Goal: Task Accomplishment & Management: Manage account settings

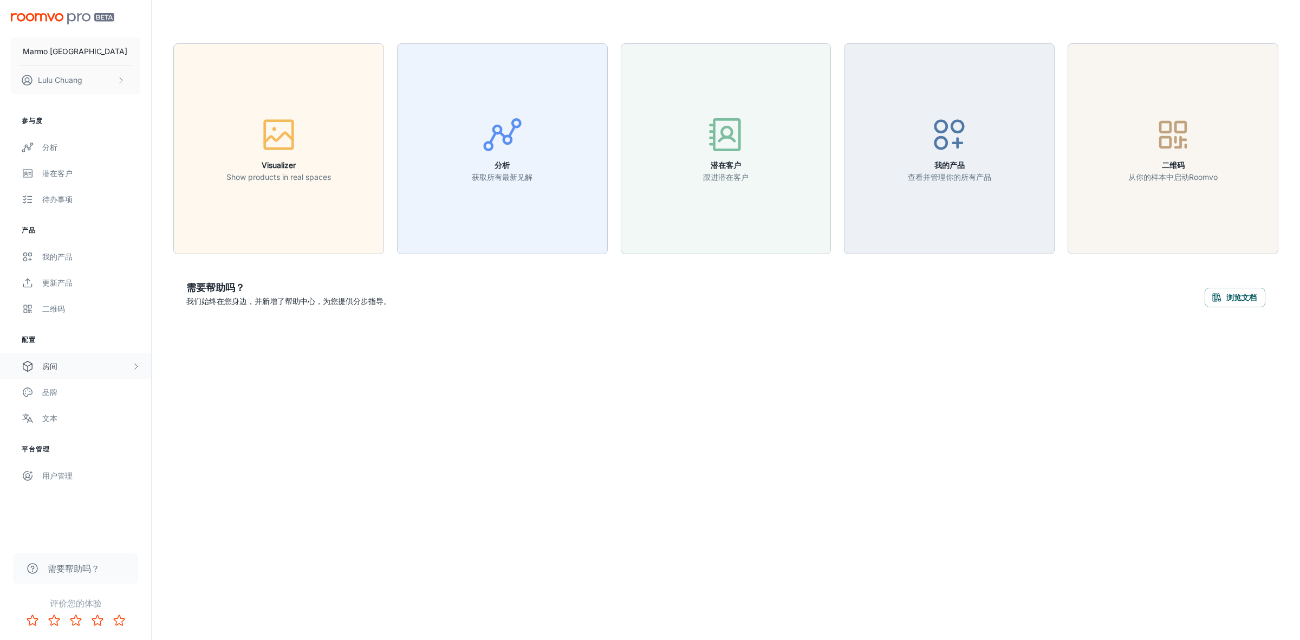
click at [55, 370] on div "房间" at bounding box center [86, 366] width 89 height 12
click at [76, 390] on div "My Rooms" at bounding box center [91, 392] width 98 height 12
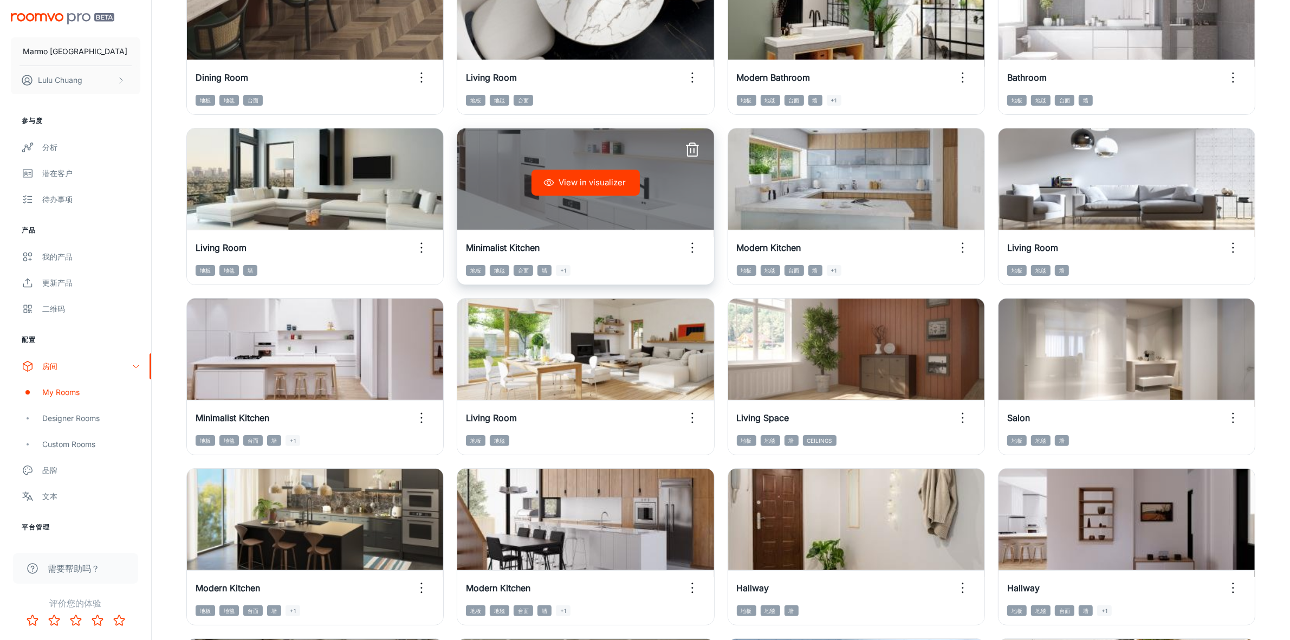
scroll to position [203, 0]
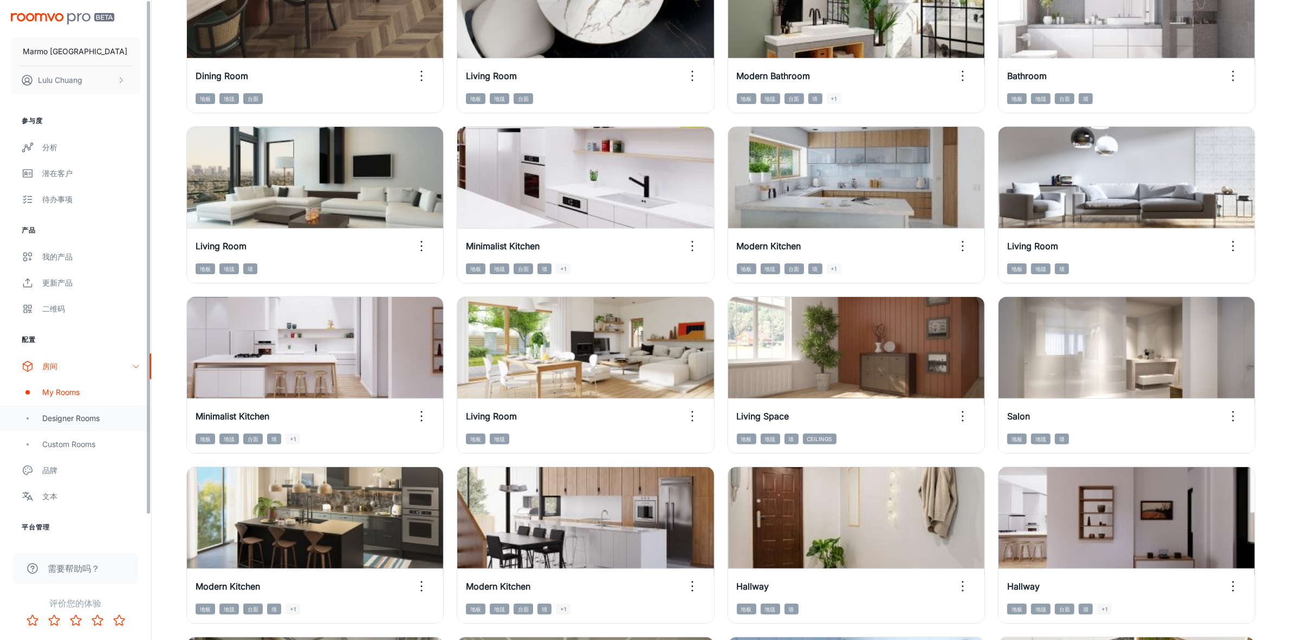
click at [76, 424] on div "Designer Rooms" at bounding box center [91, 418] width 98 height 12
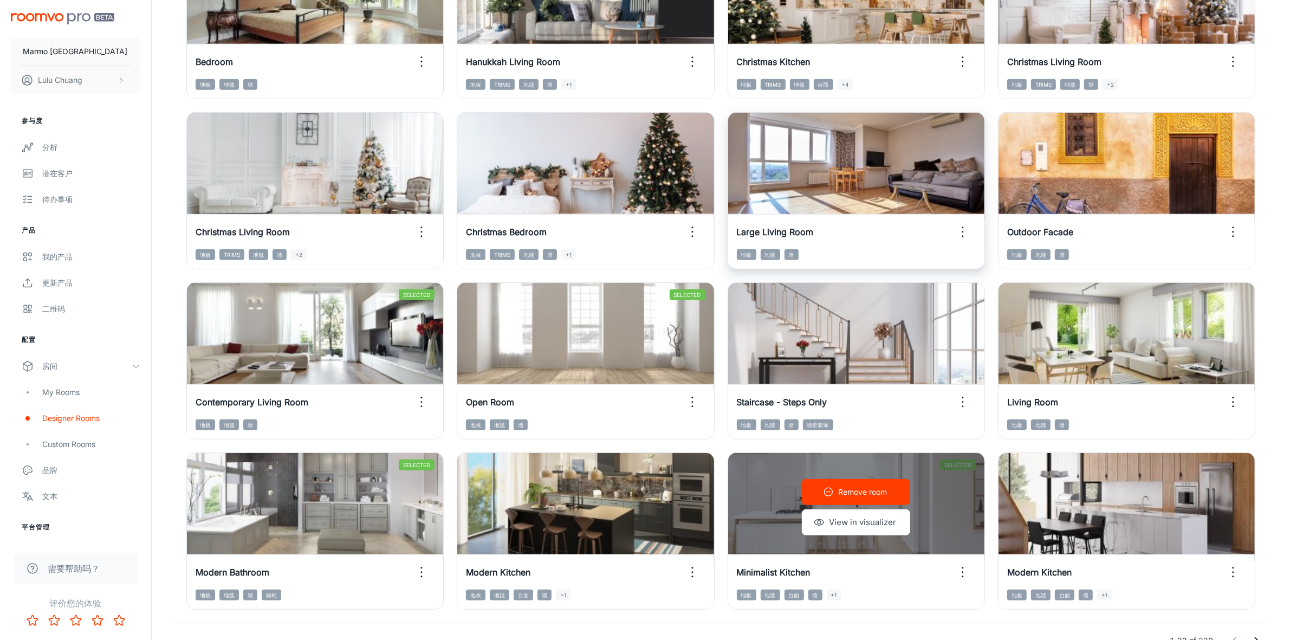
scroll to position [971, 0]
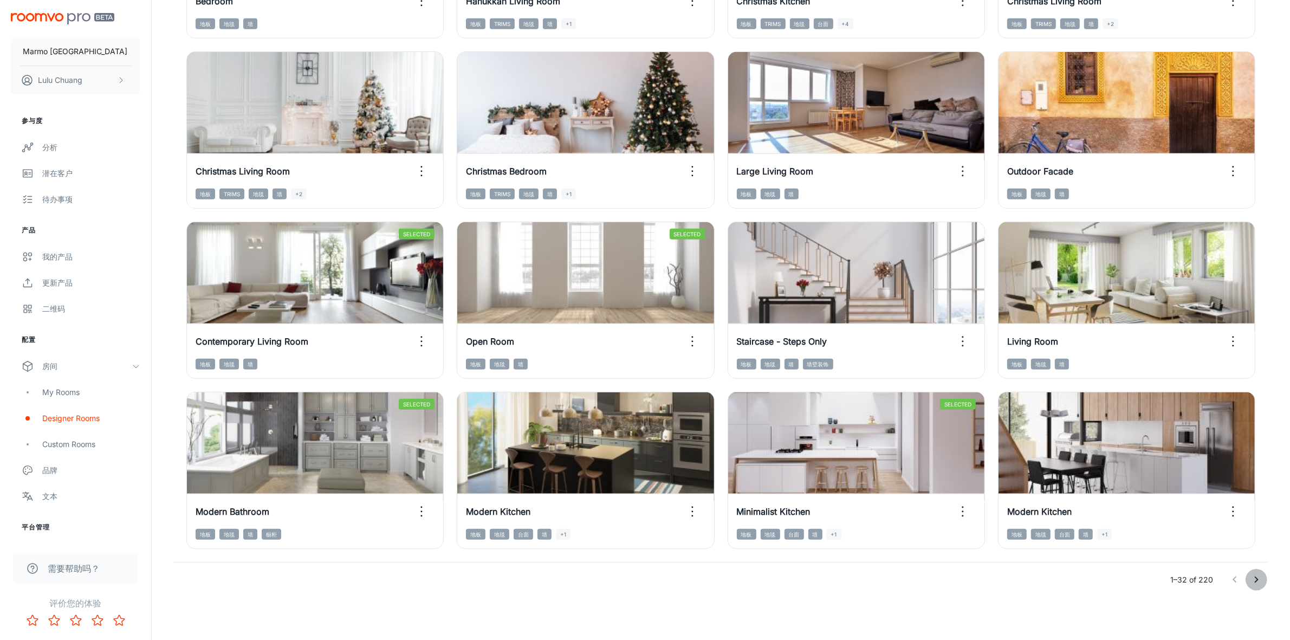
click at [1263, 583] on button "Go to next page" at bounding box center [1256, 580] width 22 height 22
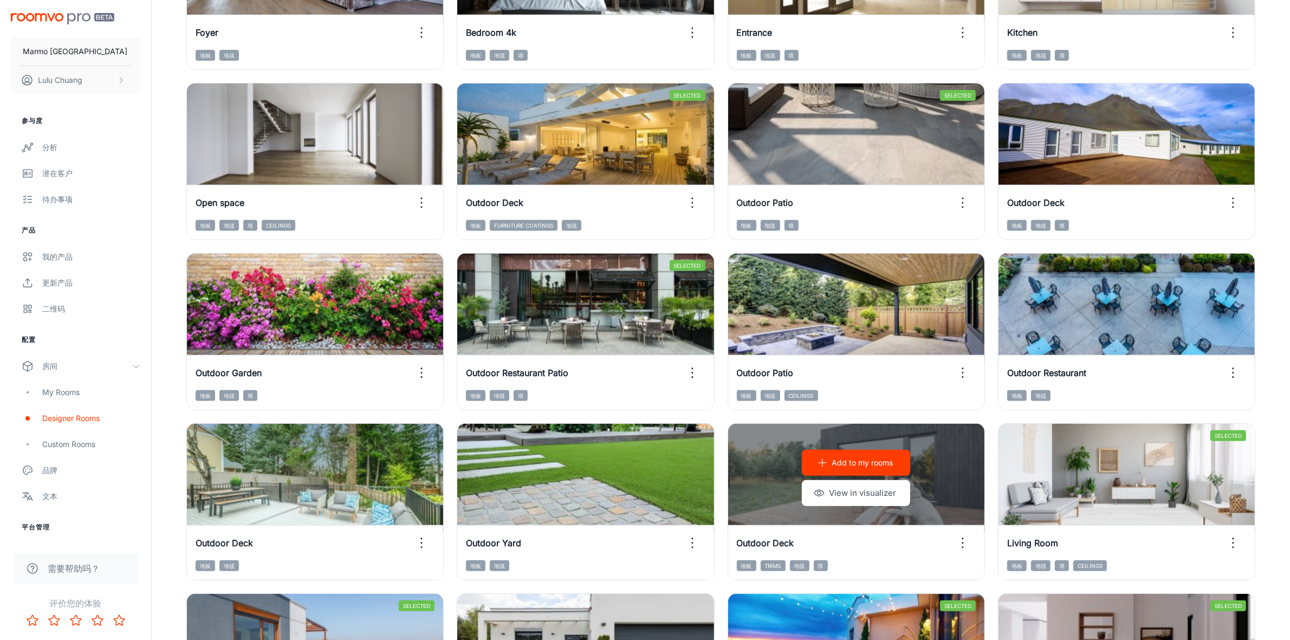
scroll to position [91, 0]
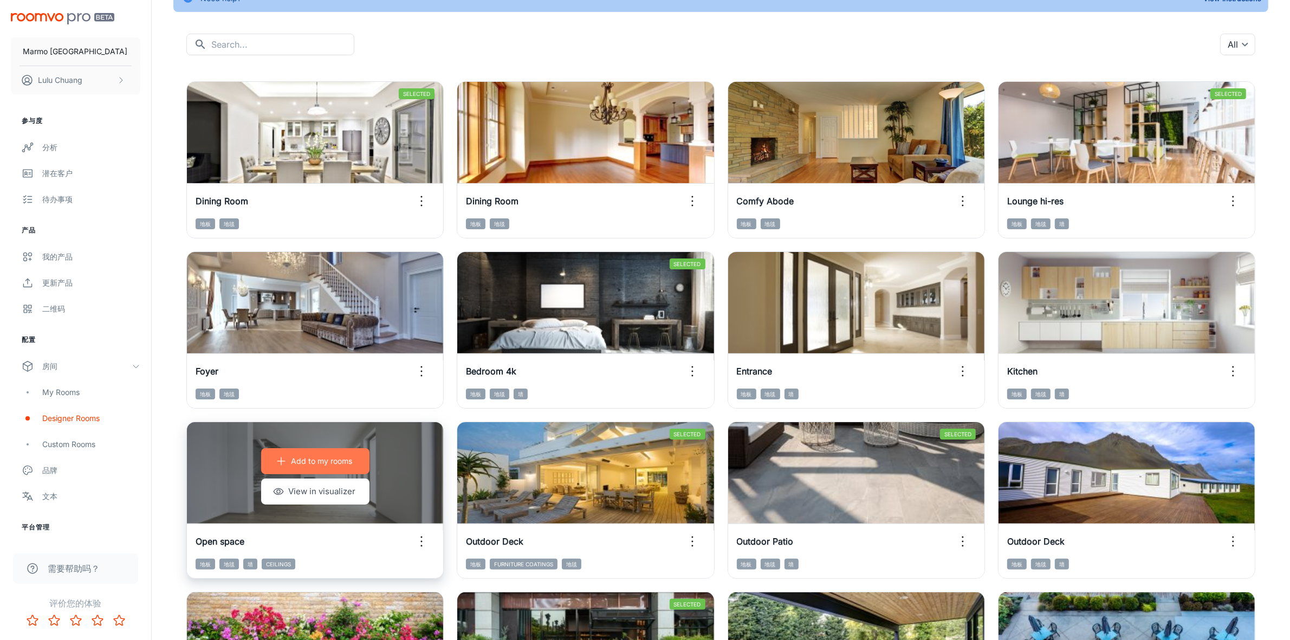
click at [326, 451] on button "Add to my rooms" at bounding box center [315, 461] width 108 height 26
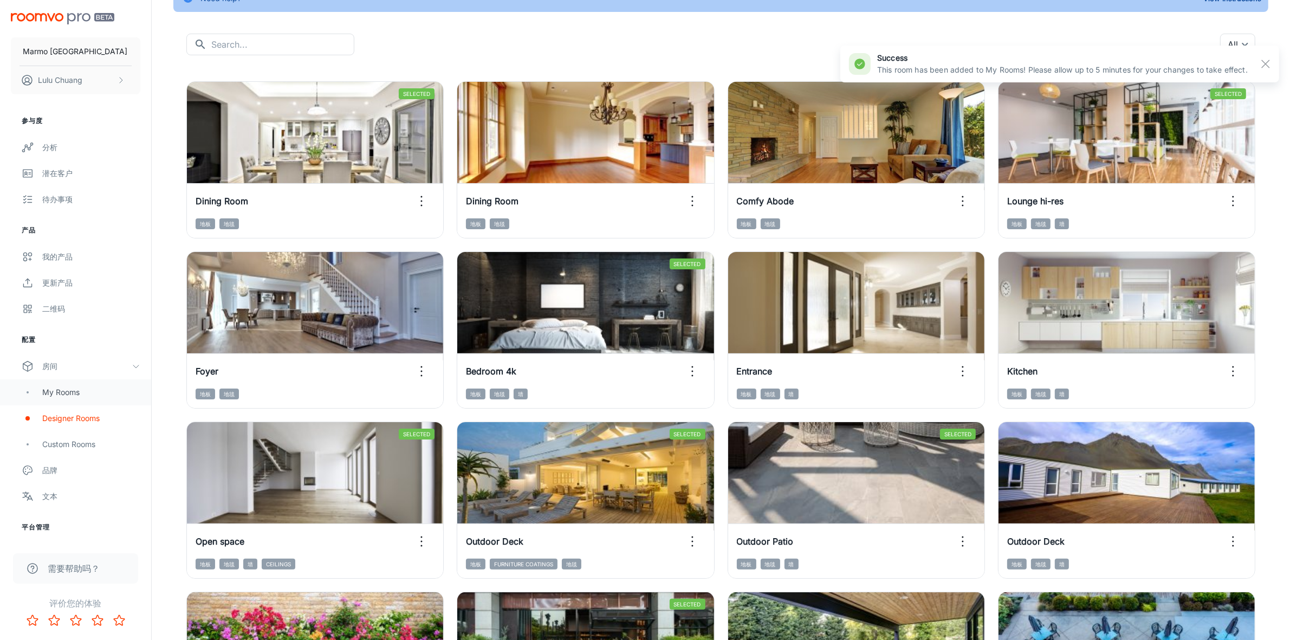
click at [57, 383] on div "My Rooms" at bounding box center [75, 392] width 151 height 26
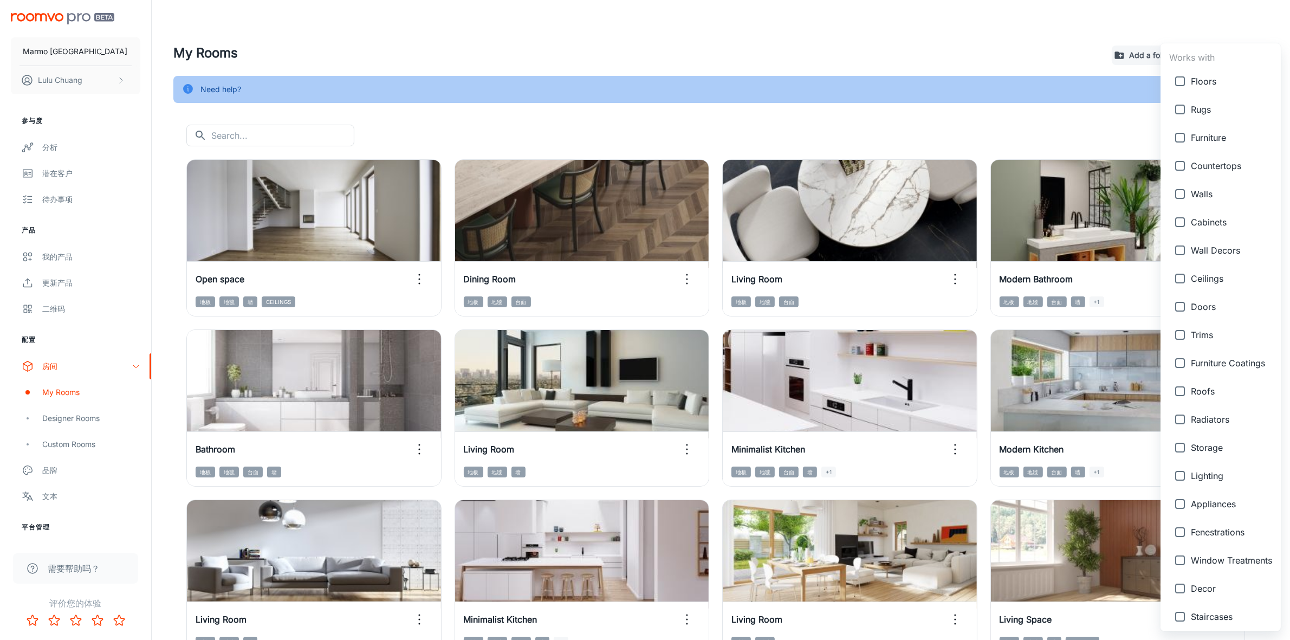
click at [1238, 129] on body "Marmo Taiwan [PERSON_NAME] 参与度 分析 潜在客户 待办事项 产品 我的产品 更新产品 二维码 配置 房间 My Rooms Des…" at bounding box center [645, 320] width 1290 height 640
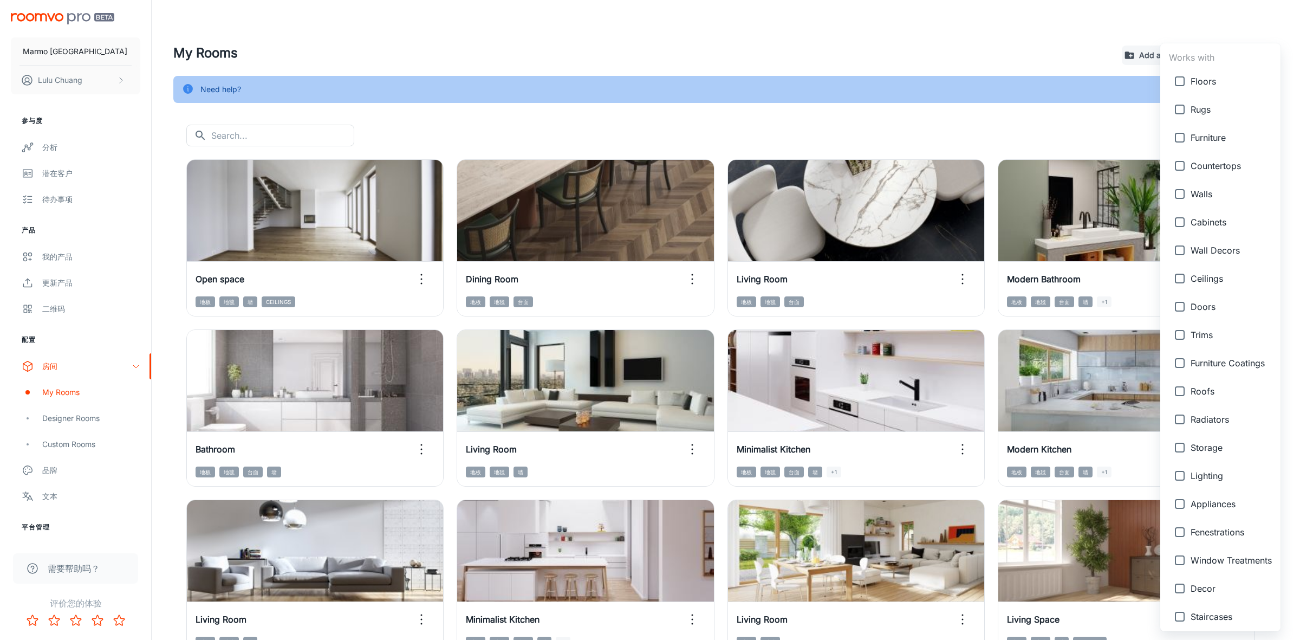
click at [1089, 141] on div at bounding box center [650, 320] width 1300 height 640
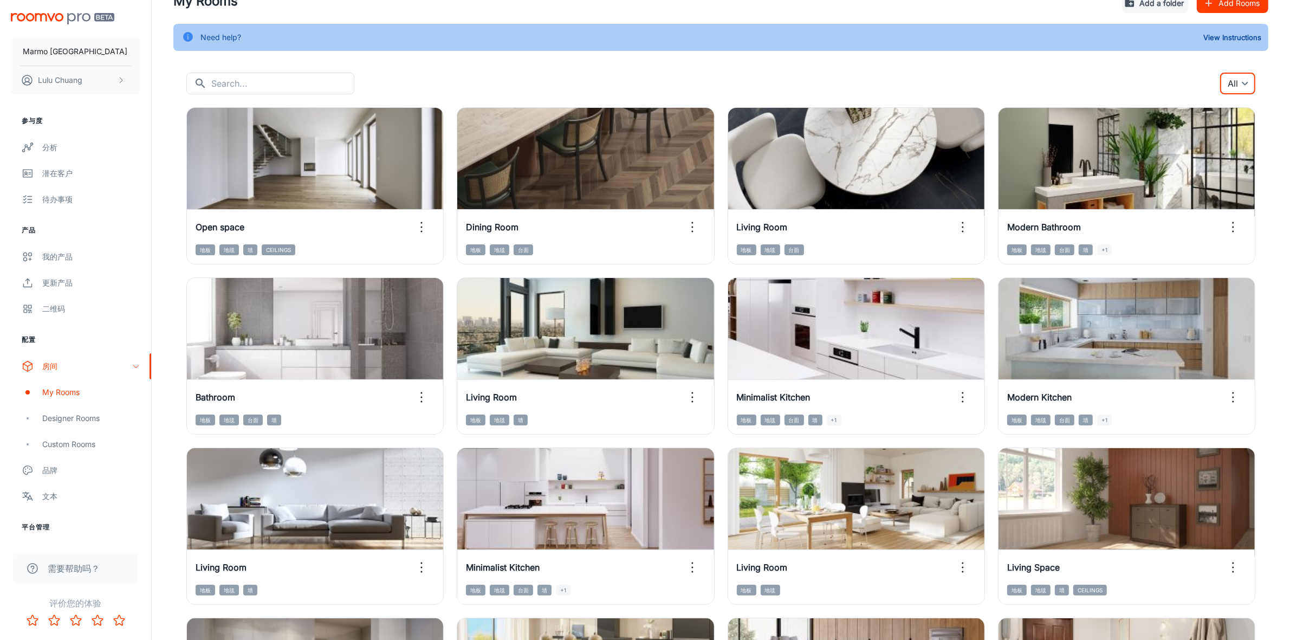
scroll to position [68, 0]
